Goal: Navigation & Orientation: Find specific page/section

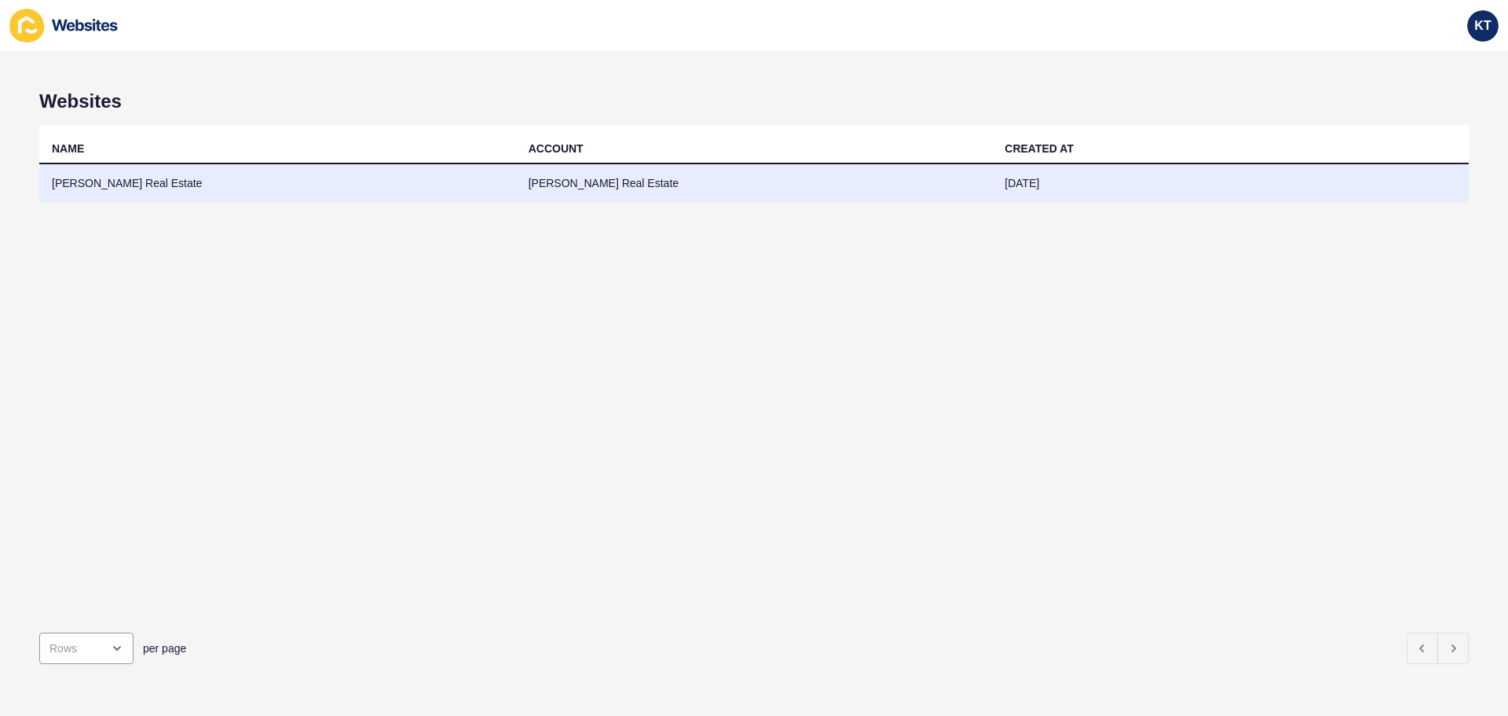
click at [58, 192] on td "[PERSON_NAME] Real Estate" at bounding box center [277, 183] width 477 height 38
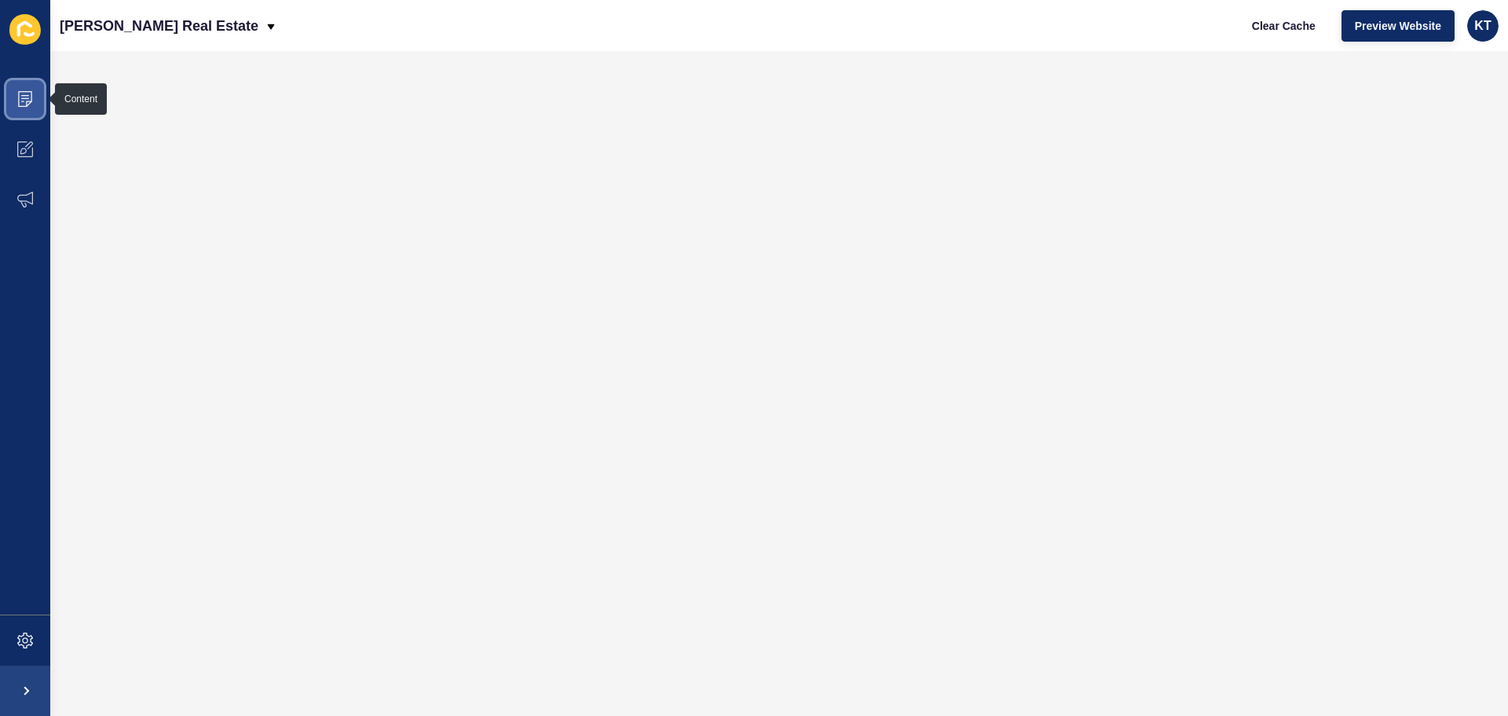
click at [30, 115] on span at bounding box center [25, 99] width 50 height 50
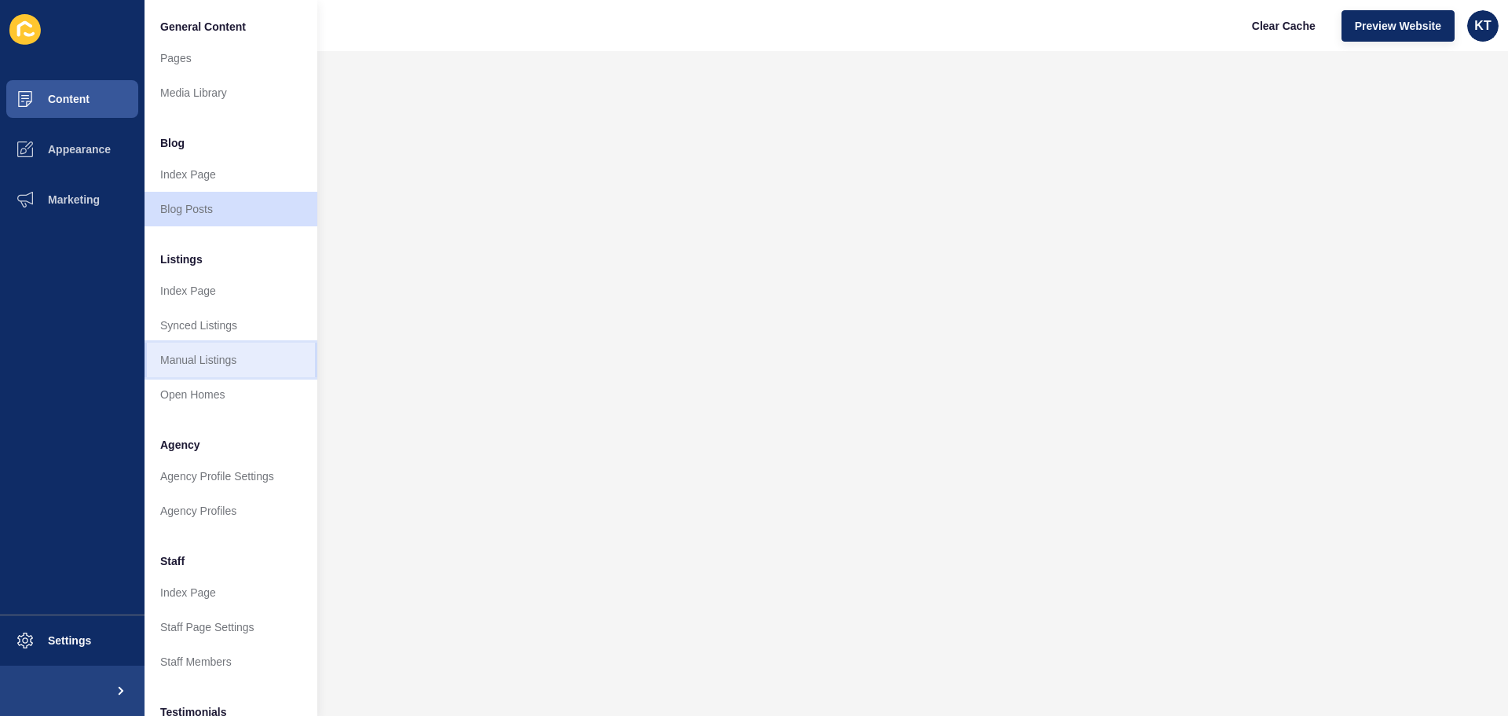
click at [192, 362] on link "Manual Listings" at bounding box center [231, 360] width 173 height 35
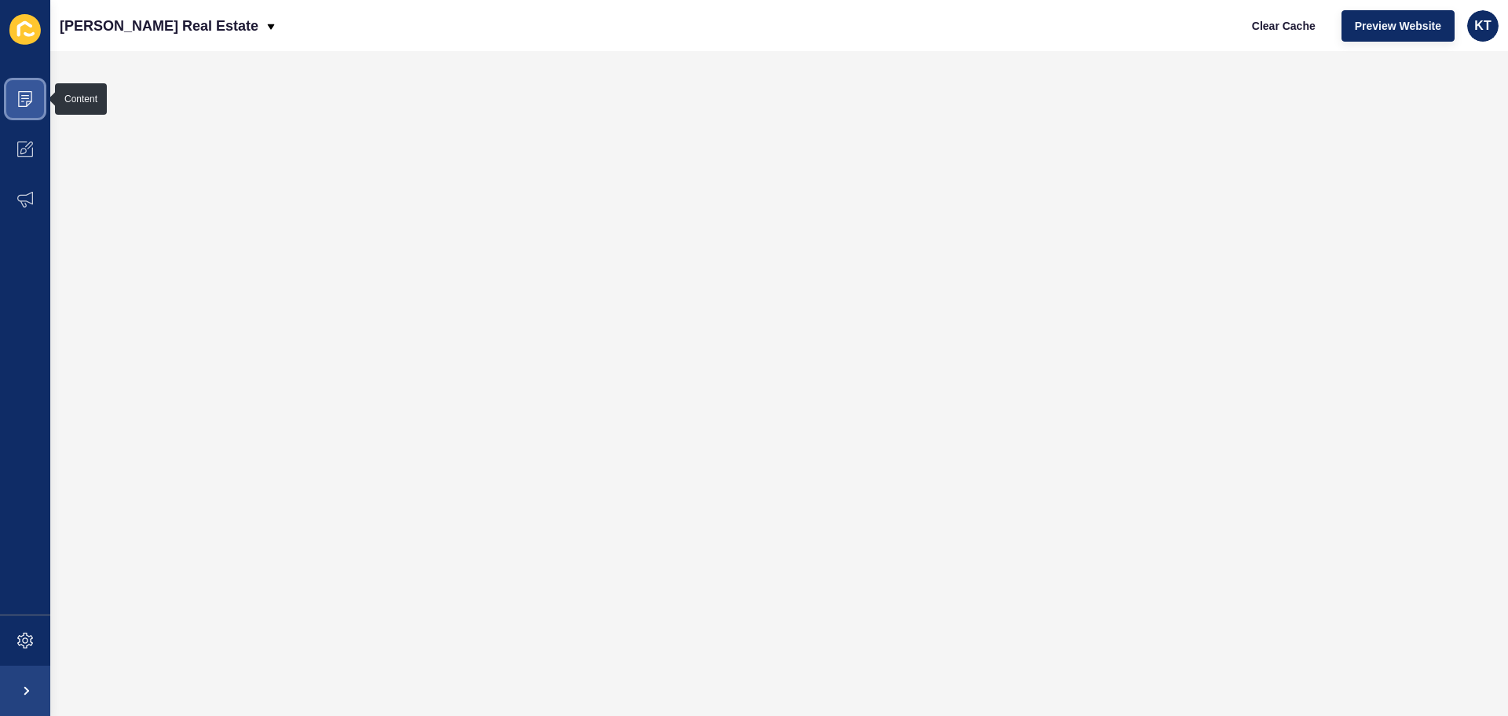
click at [16, 102] on span at bounding box center [25, 99] width 50 height 50
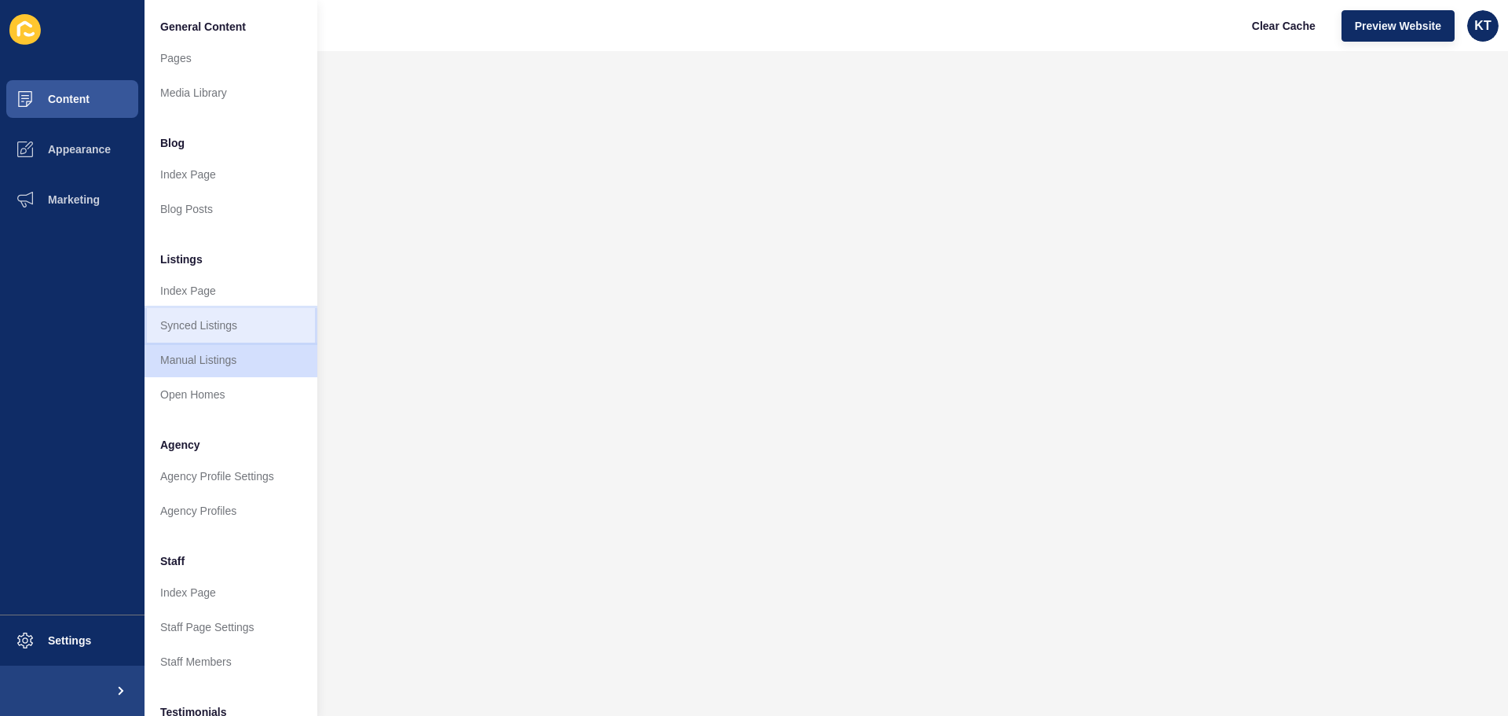
click at [185, 326] on link "Synced Listings" at bounding box center [231, 325] width 173 height 35
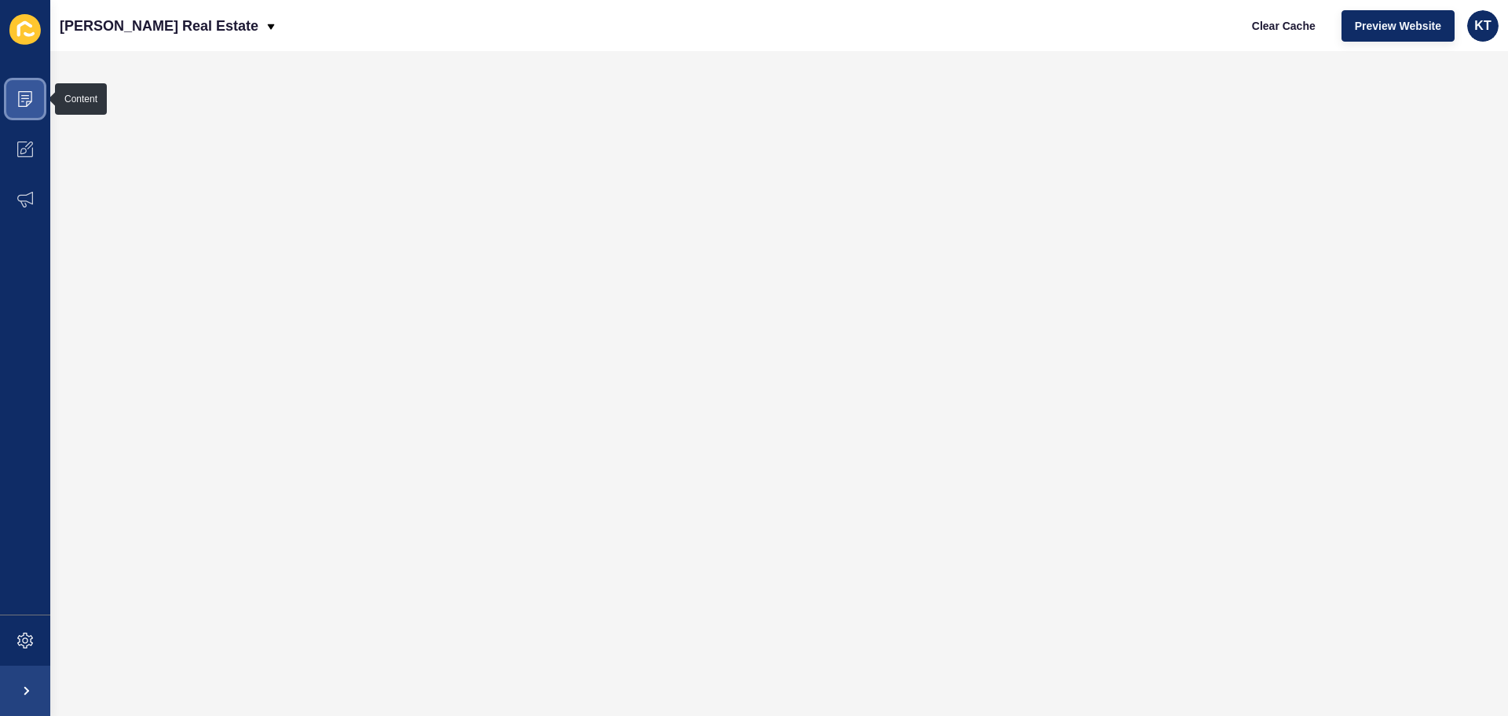
click at [13, 97] on span at bounding box center [25, 99] width 50 height 50
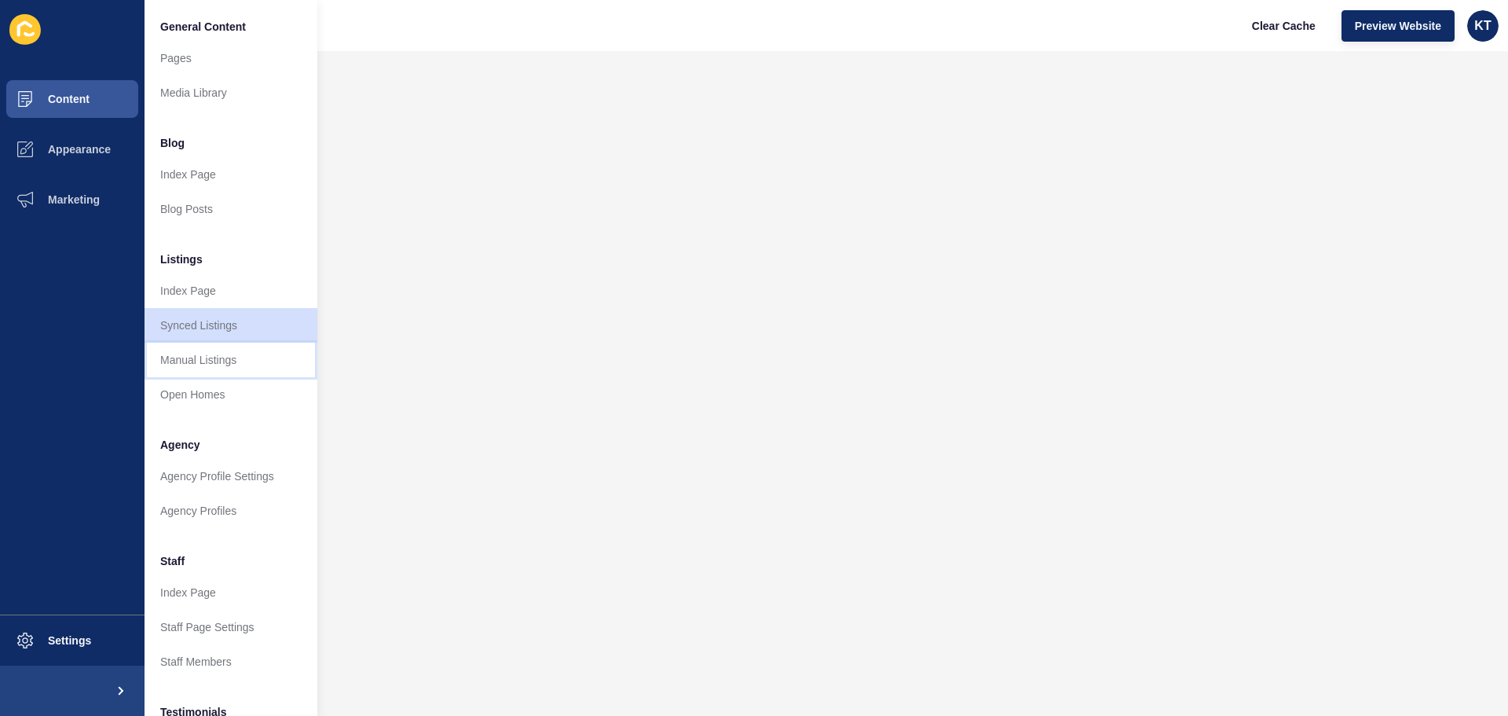
click at [210, 365] on link "Manual Listings" at bounding box center [231, 360] width 173 height 35
